Goal: Check status

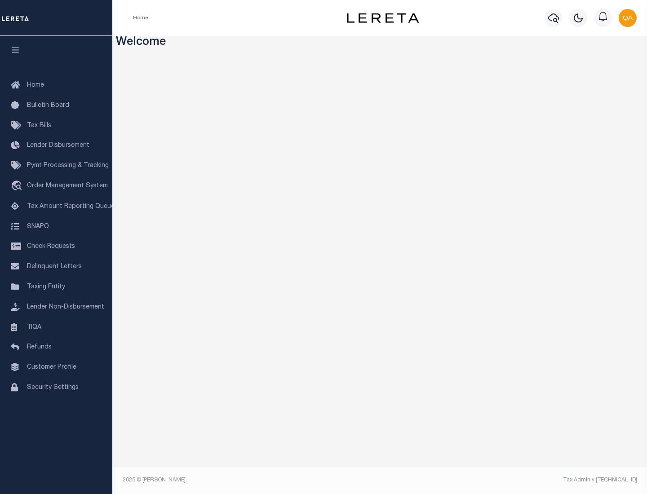
click at [56, 247] on span "Check Requests" at bounding box center [51, 247] width 48 height 6
select select "50"
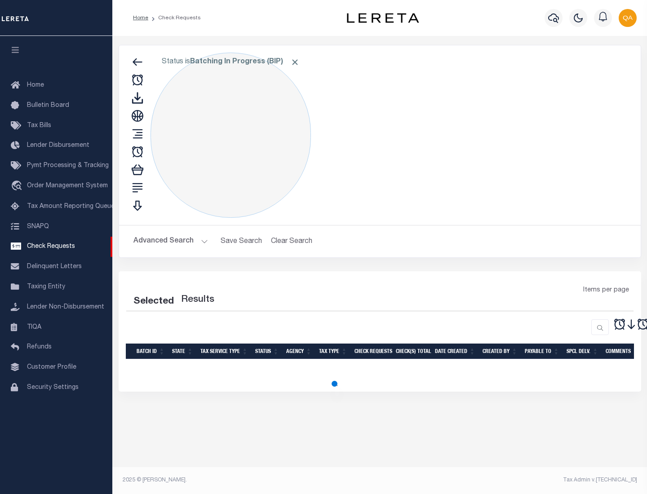
select select "50"
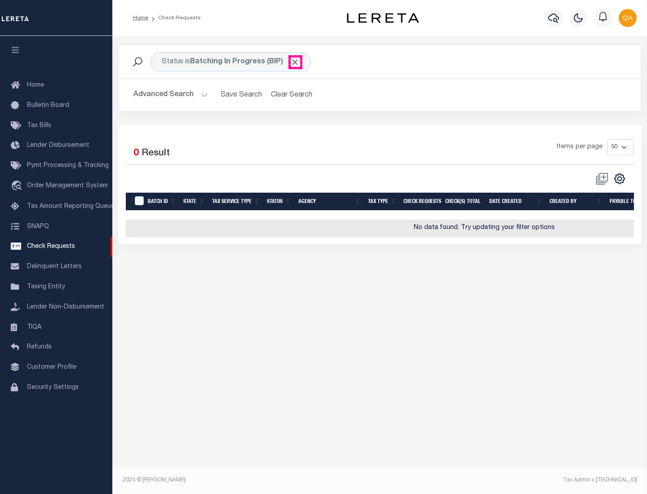
click at [295, 62] on span "Click to Remove" at bounding box center [294, 62] width 9 height 9
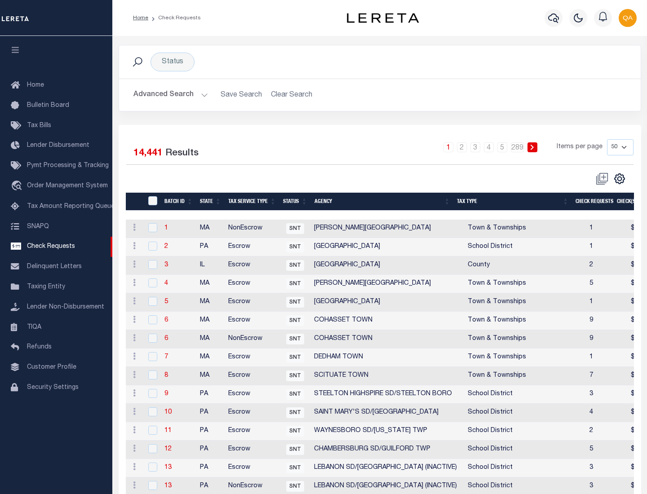
scroll to position [433, 0]
